Goal: Task Accomplishment & Management: Manage account settings

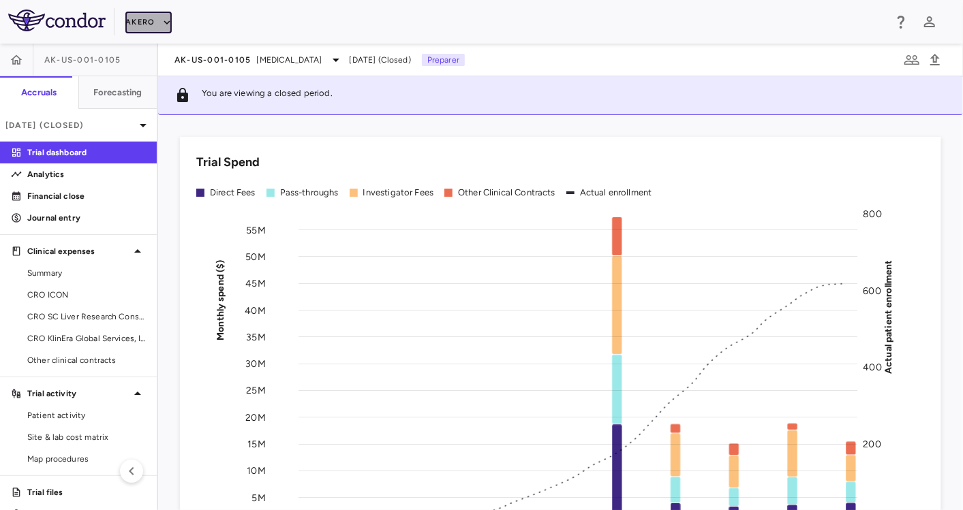
click at [156, 22] on button "Akero" at bounding box center [148, 23] width 46 height 22
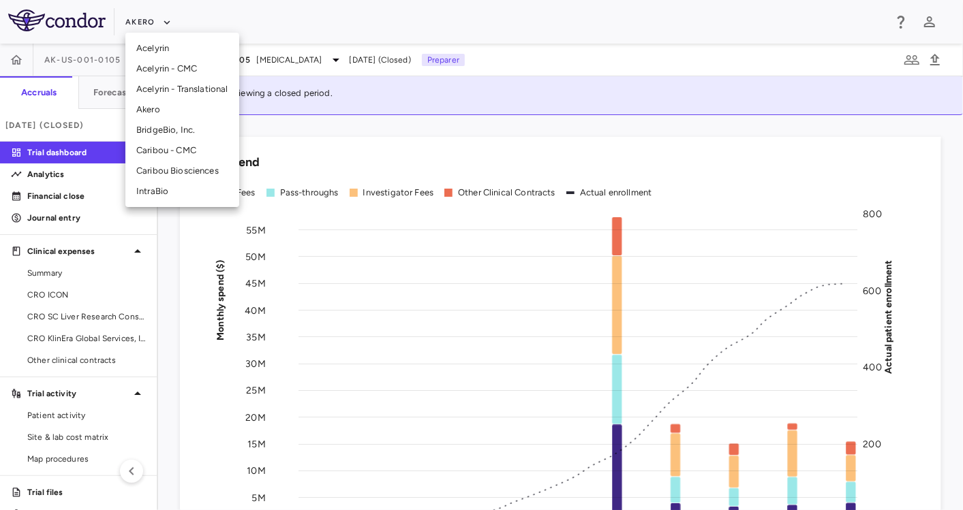
click at [173, 172] on li "Caribou Biosciences" at bounding box center [182, 171] width 114 height 20
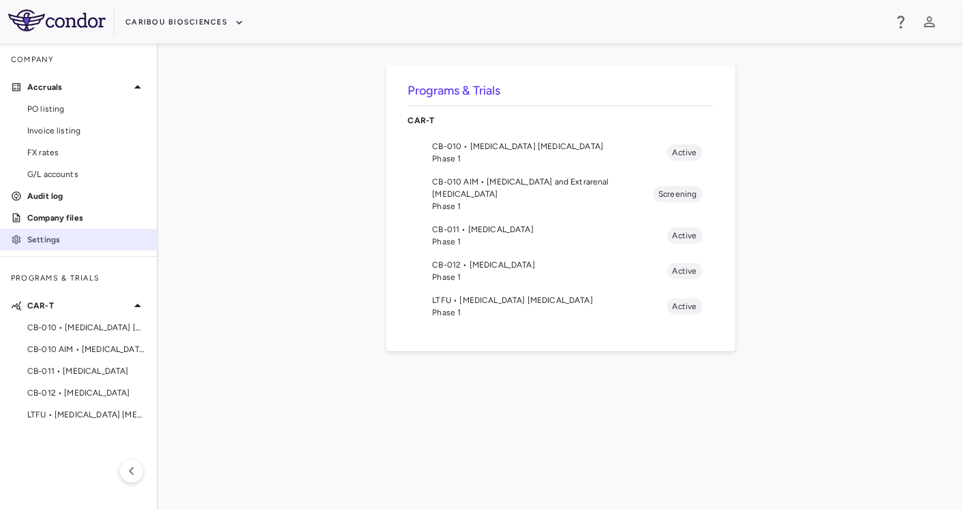
click at [68, 234] on p "Settings" at bounding box center [86, 240] width 119 height 12
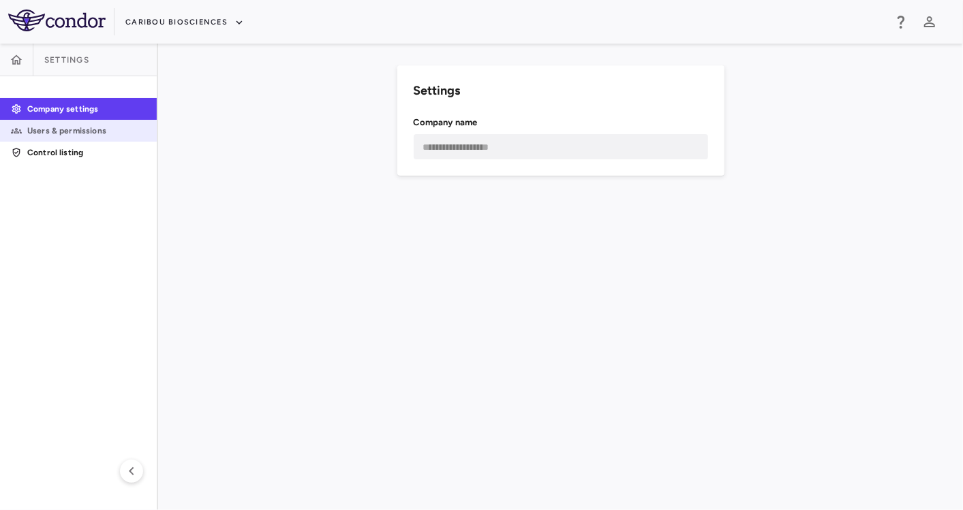
click at [108, 125] on p "Users & permissions" at bounding box center [86, 131] width 119 height 12
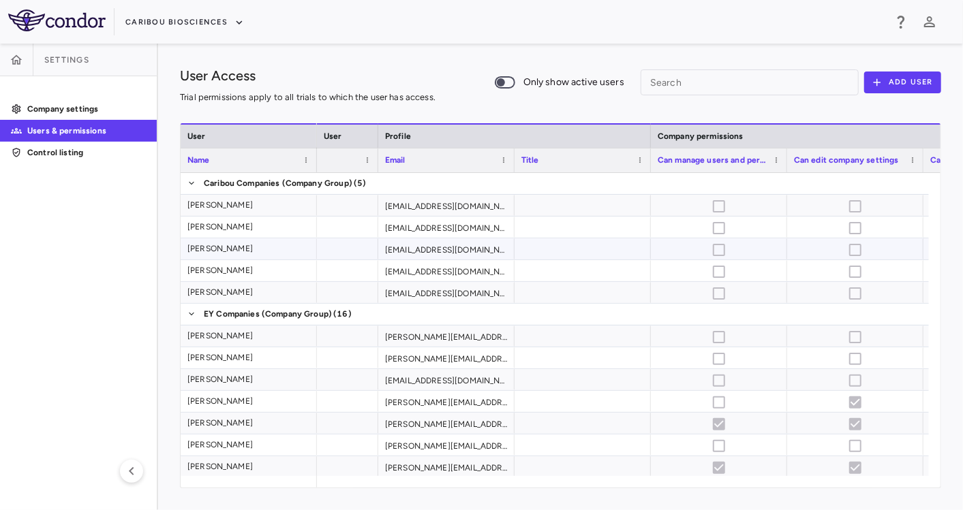
scroll to position [0, 438]
